Goal: Find specific page/section: Find specific page/section

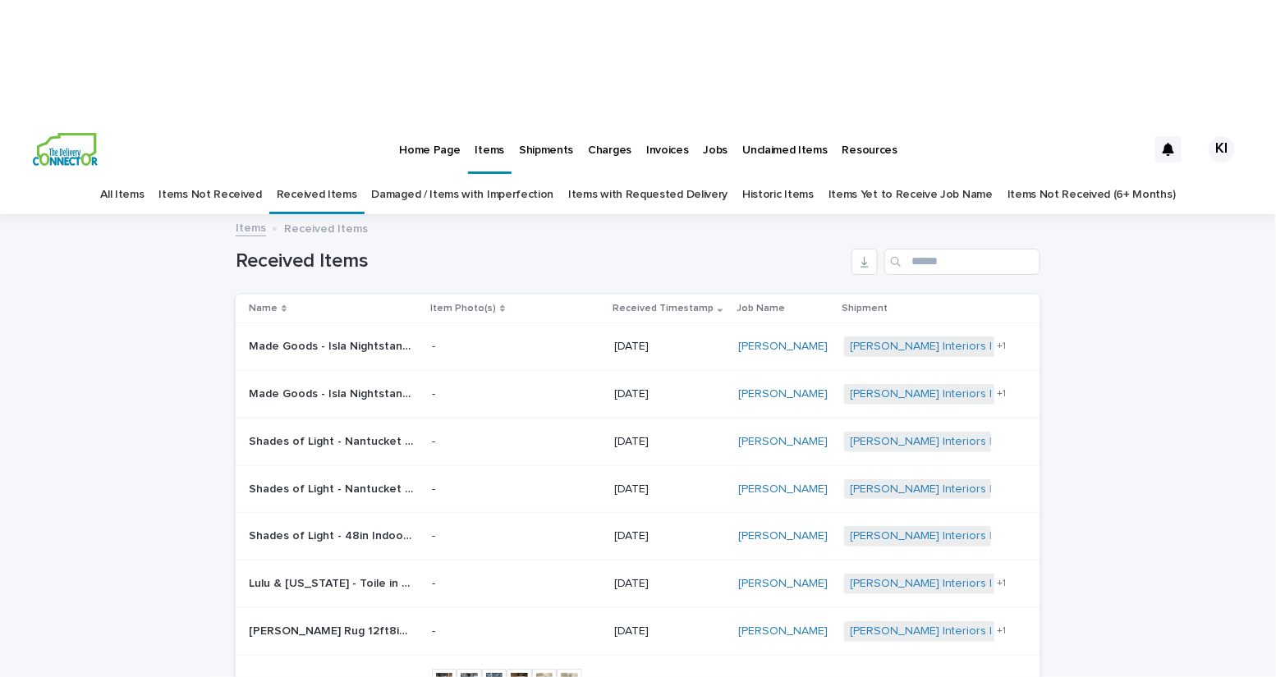
click at [481, 176] on link "Damaged / Items with Imperfection" at bounding box center [463, 195] width 182 height 39
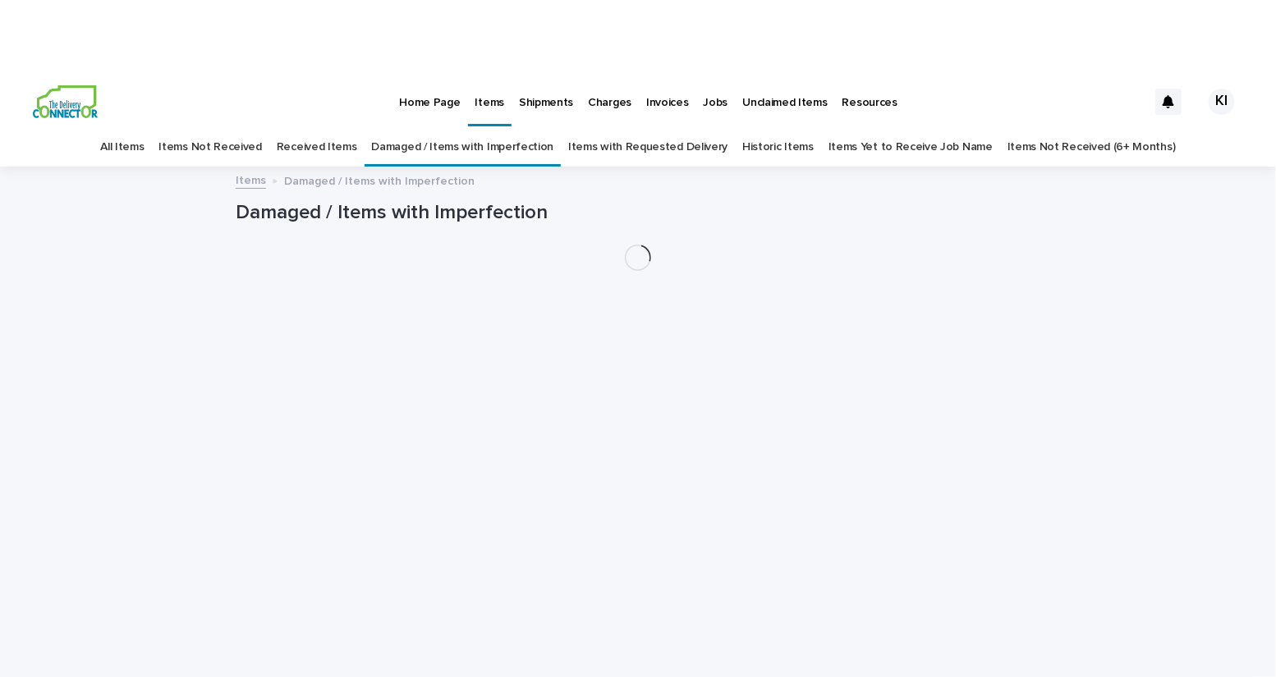
scroll to position [53, 0]
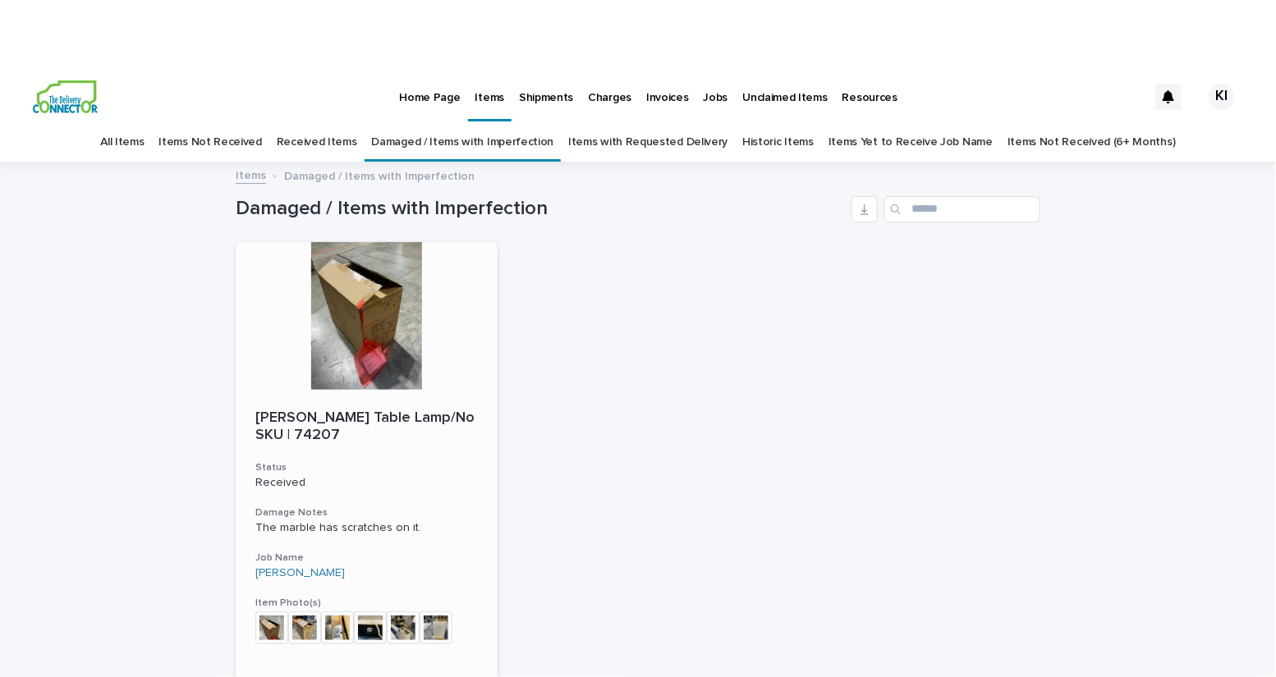
click at [402, 242] on div at bounding box center [367, 316] width 262 height 148
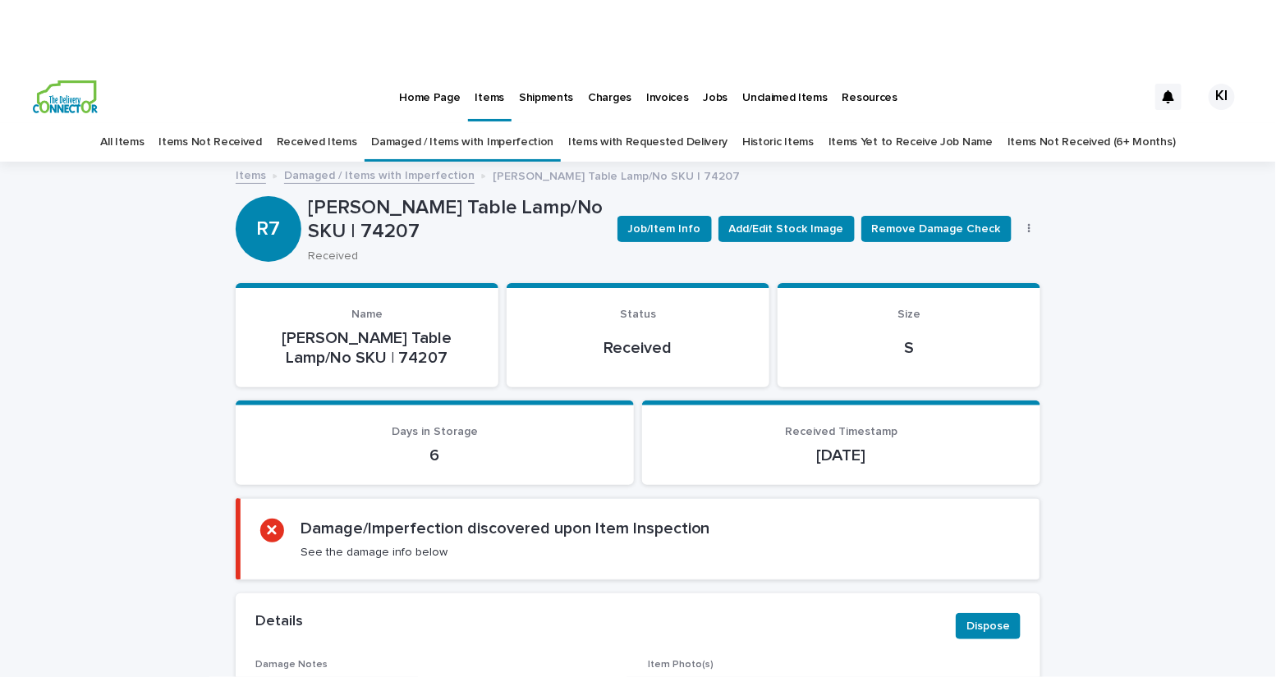
click at [273, 151] on div "R7" at bounding box center [269, 195] width 66 height 89
click at [319, 328] on p "[PERSON_NAME] Table Lamp/No SKU | 74207" at bounding box center [366, 347] width 223 height 39
click at [144, 123] on link "All Items" at bounding box center [122, 142] width 44 height 39
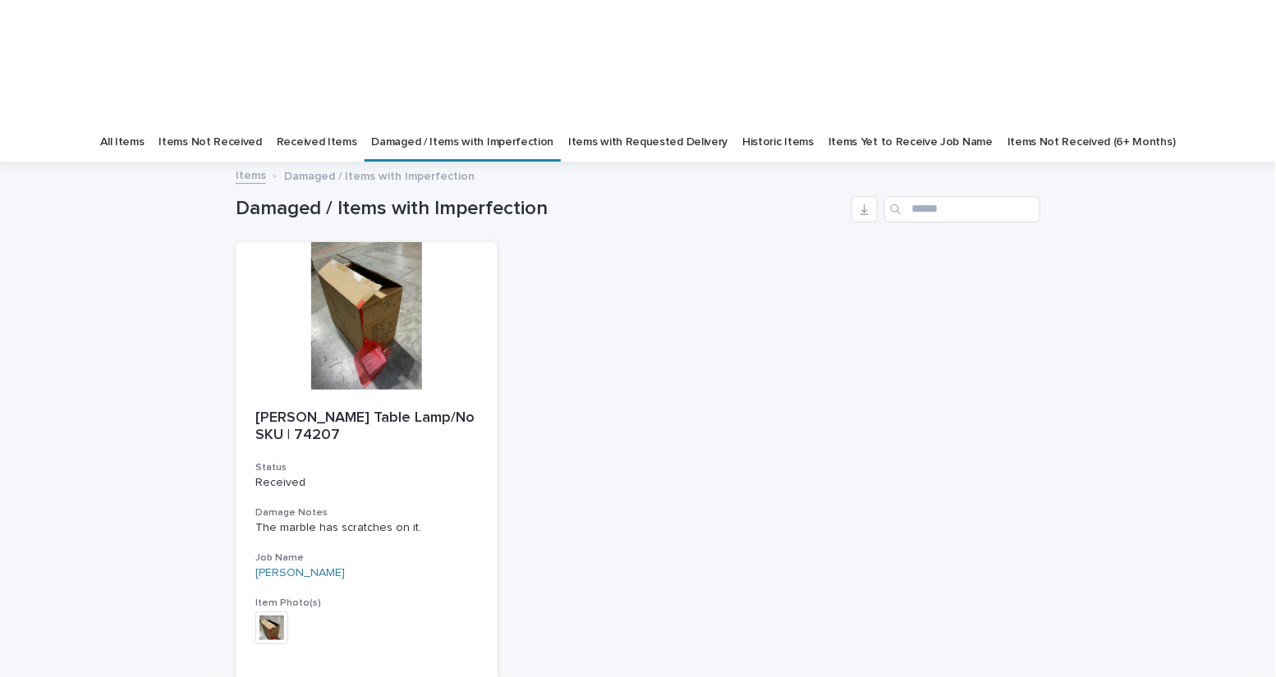
scroll to position [53, 0]
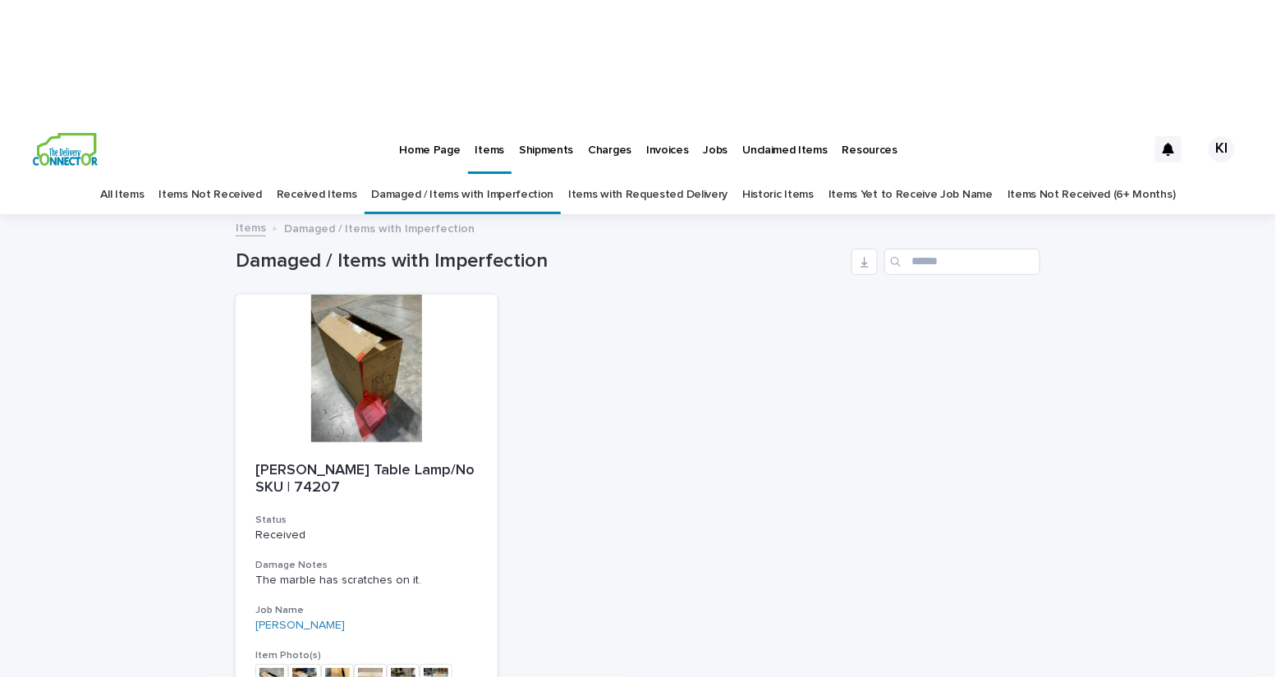
click at [415, 123] on p "Home Page" at bounding box center [429, 140] width 61 height 34
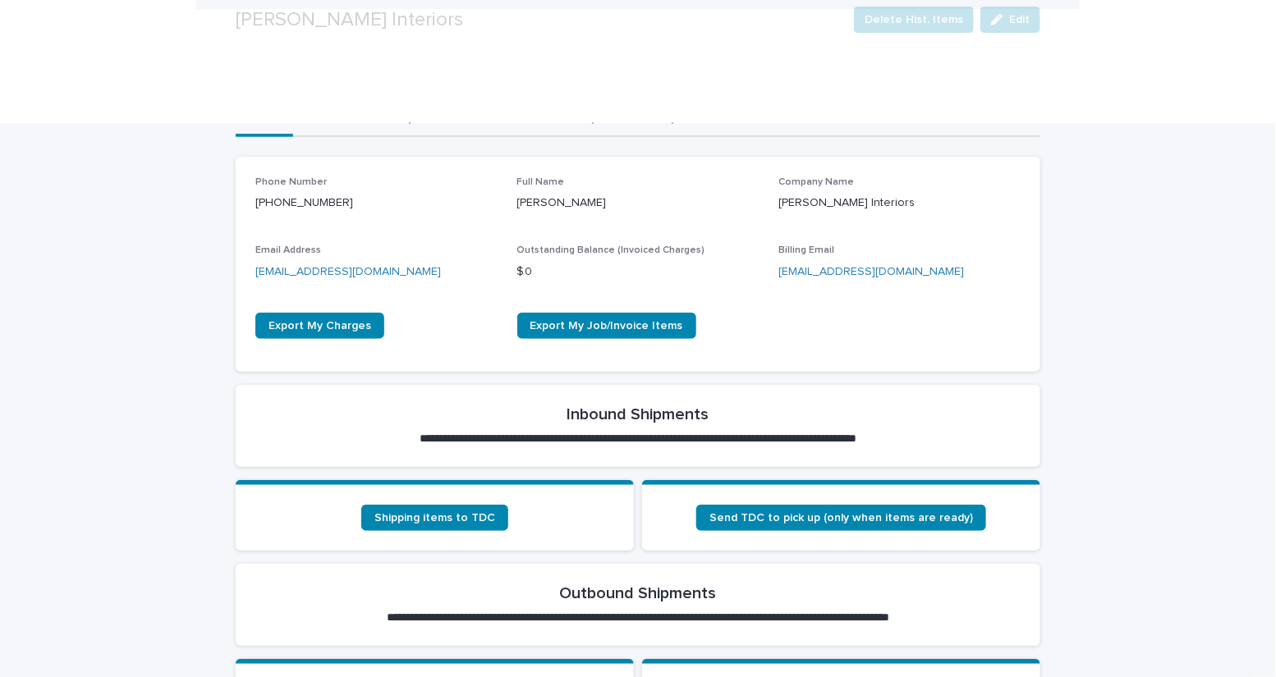
scroll to position [343, 0]
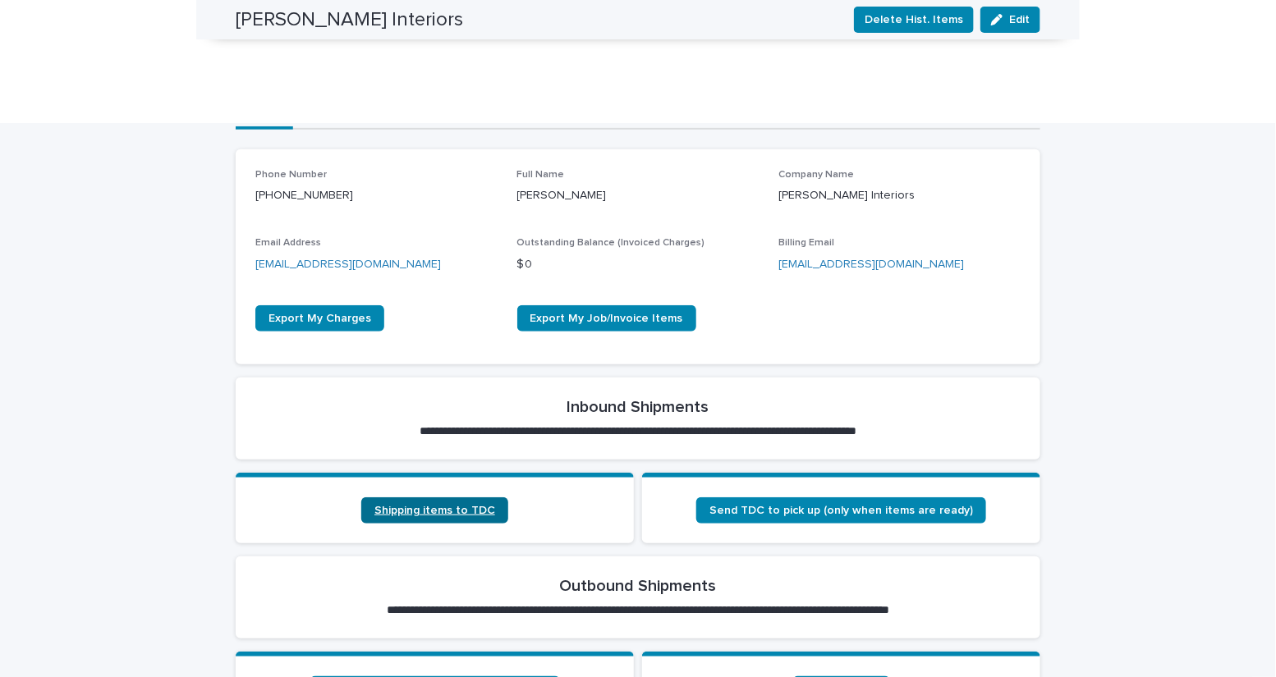
click at [458, 505] on span "Shipping items to TDC" at bounding box center [434, 510] width 121 height 11
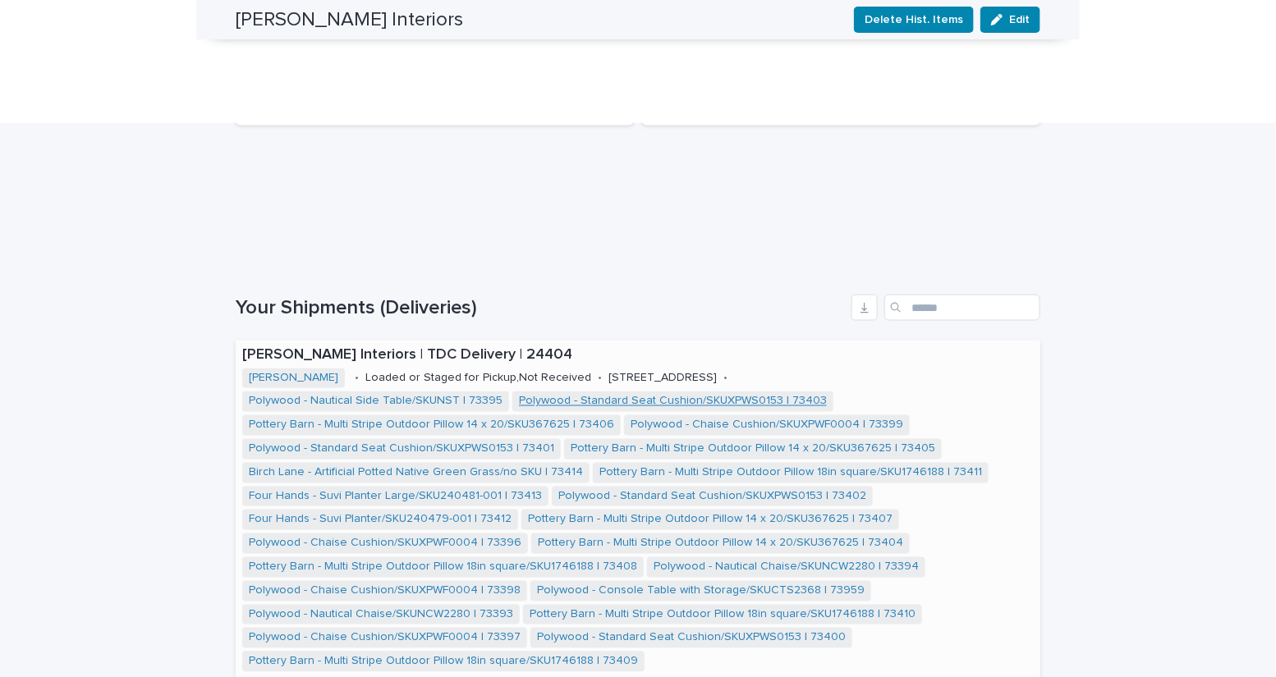
scroll to position [1005, 0]
